Goal: Find specific page/section: Find specific page/section

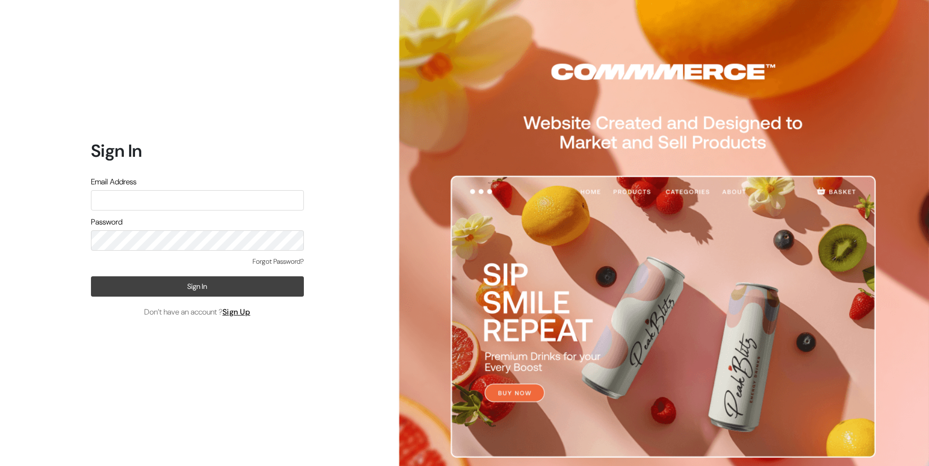
type input "[EMAIL_ADDRESS][DOMAIN_NAME]"
click at [189, 284] on button "Sign In" at bounding box center [197, 286] width 213 height 20
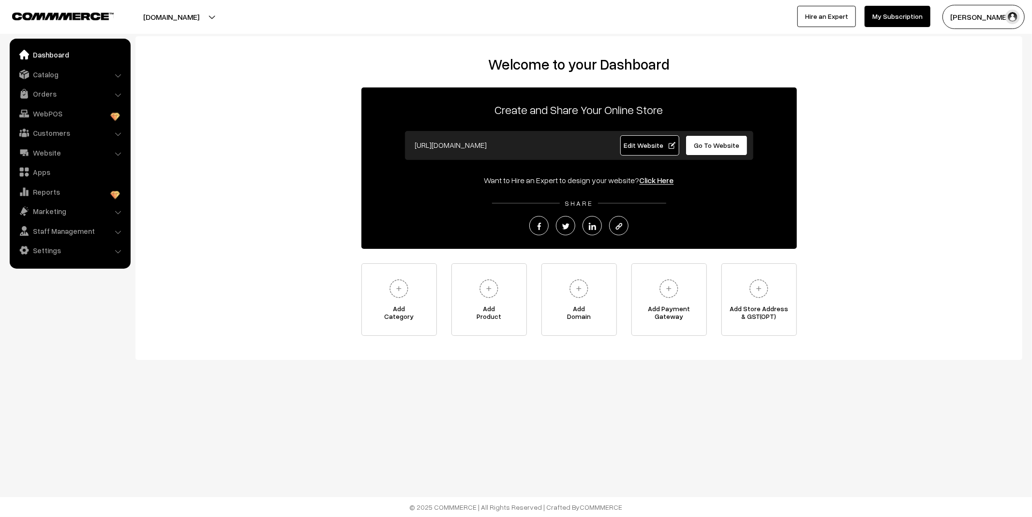
click at [70, 93] on link "Orders" at bounding box center [69, 93] width 115 height 17
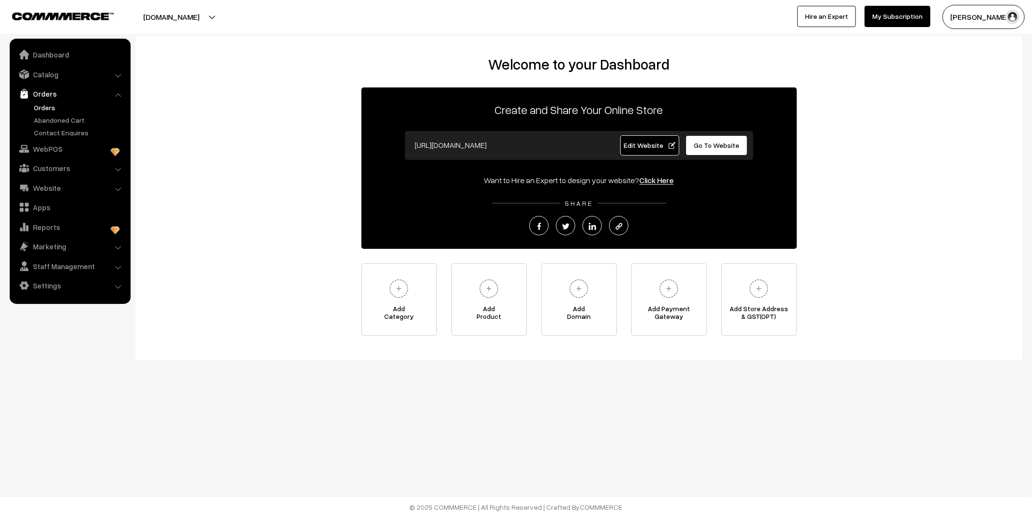
click at [47, 106] on link "Orders" at bounding box center [79, 108] width 96 height 10
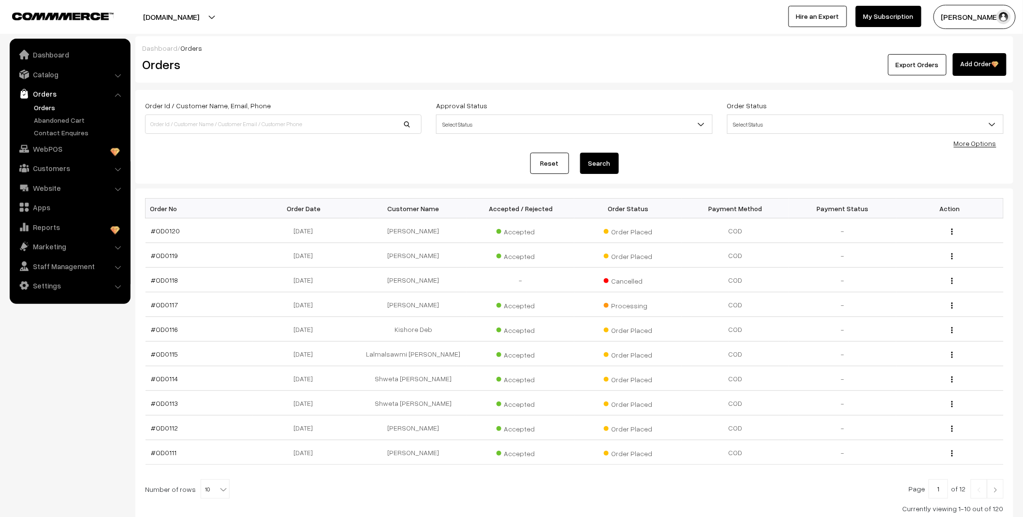
click at [52, 119] on link "Abandoned Cart" at bounding box center [79, 120] width 96 height 10
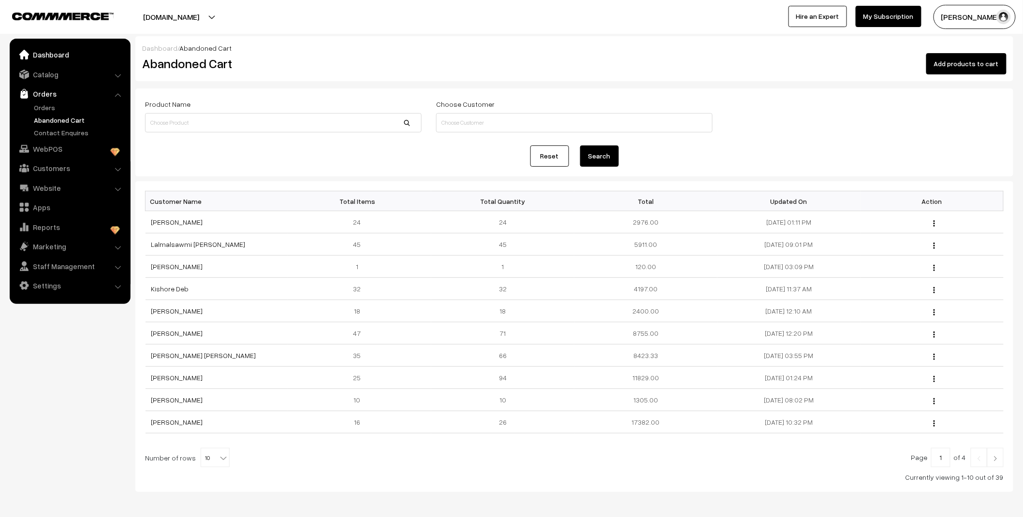
click at [62, 54] on link "Dashboard" at bounding box center [69, 54] width 115 height 17
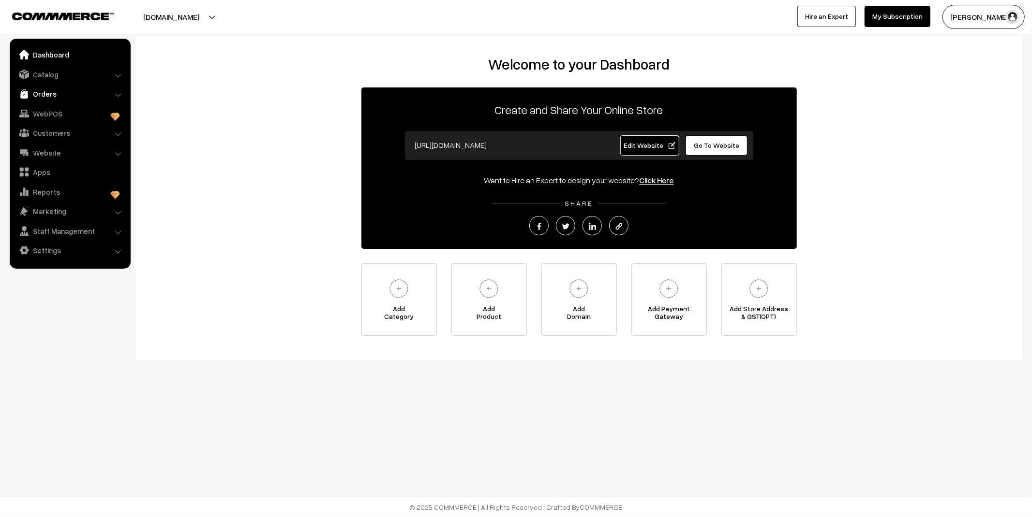
click at [39, 89] on link "Orders" at bounding box center [69, 93] width 115 height 17
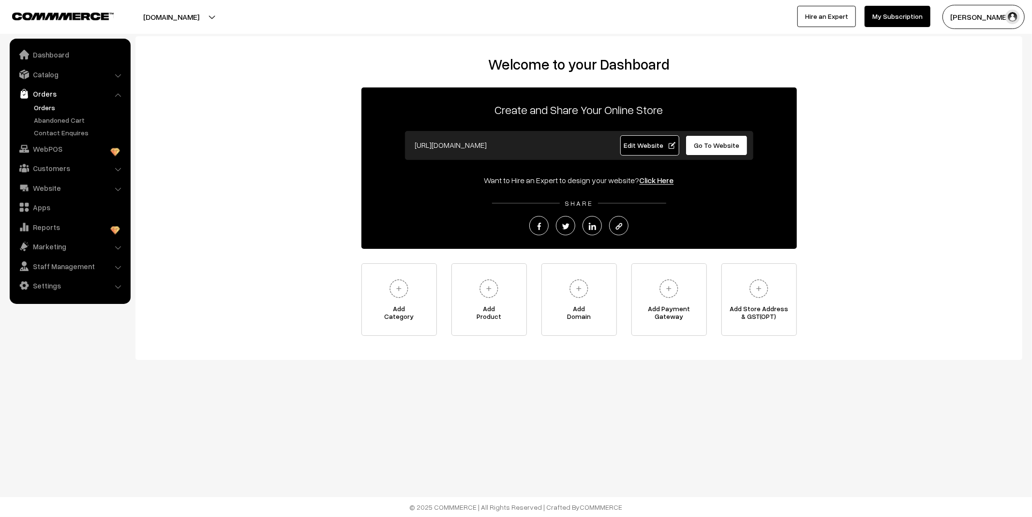
click at [45, 105] on link "Orders" at bounding box center [79, 108] width 96 height 10
